Goal: Use online tool/utility

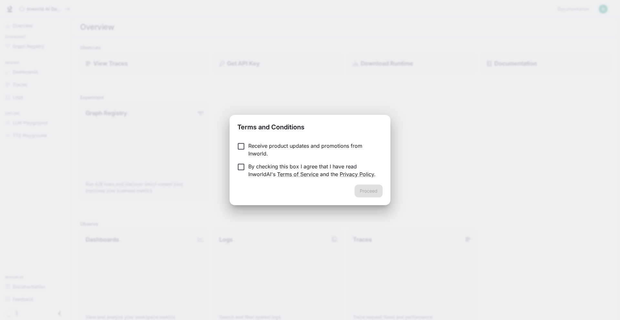
click at [268, 146] on p "Receive product updates and promotions from Inworld." at bounding box center [312, 150] width 129 height 16
click at [250, 172] on p "By checking this box I agree that I have read InworldAI's Terms of Service and …" at bounding box center [312, 171] width 129 height 16
click at [370, 193] on button "Proceed" at bounding box center [369, 191] width 28 height 13
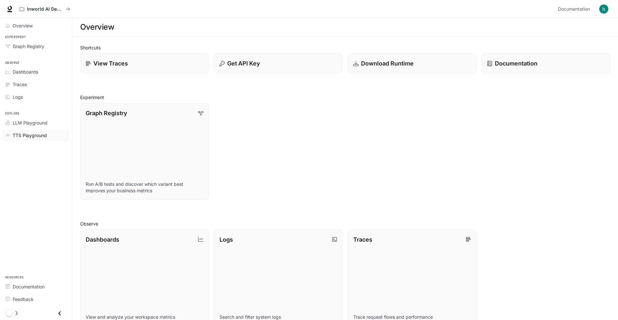
click at [37, 138] on span "TTS Playground" at bounding box center [30, 135] width 34 height 7
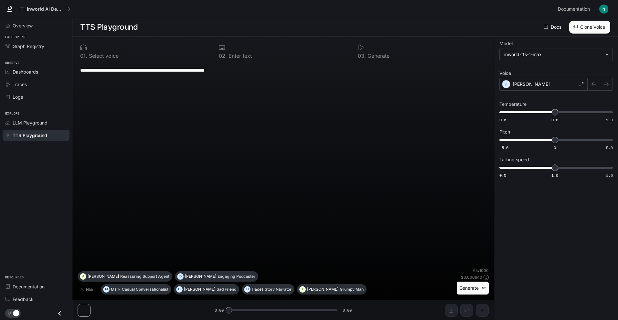
click at [587, 30] on button "Clone Voice" at bounding box center [589, 27] width 41 height 13
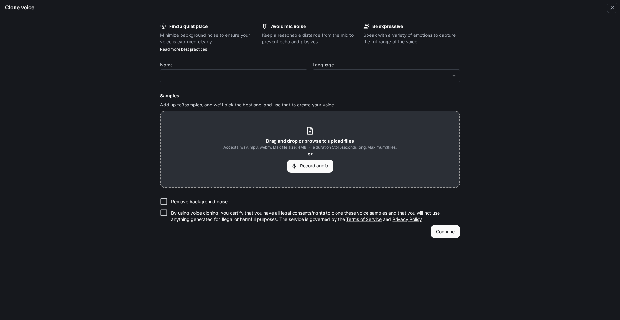
click at [313, 129] on icon at bounding box center [310, 130] width 9 height 9
click at [102, 168] on div "Find a quiet place Minimize background noise to ensure your voice is captured c…" at bounding box center [310, 167] width 620 height 305
